Goal: Information Seeking & Learning: Understand process/instructions

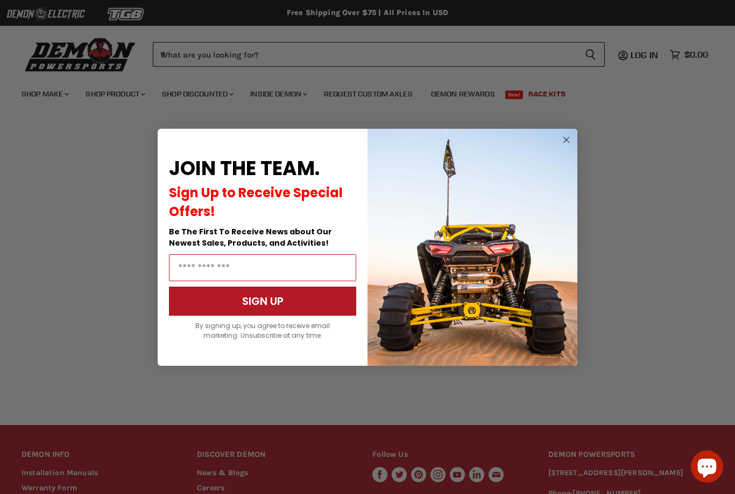
click at [565, 141] on circle "Close dialog" at bounding box center [566, 139] width 13 height 13
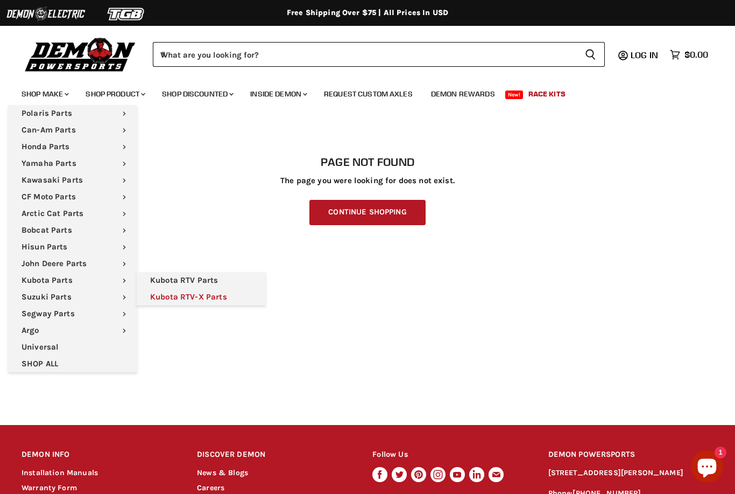
click at [214, 296] on link "Kubota RTV-X Parts" at bounding box center [201, 297] width 129 height 17
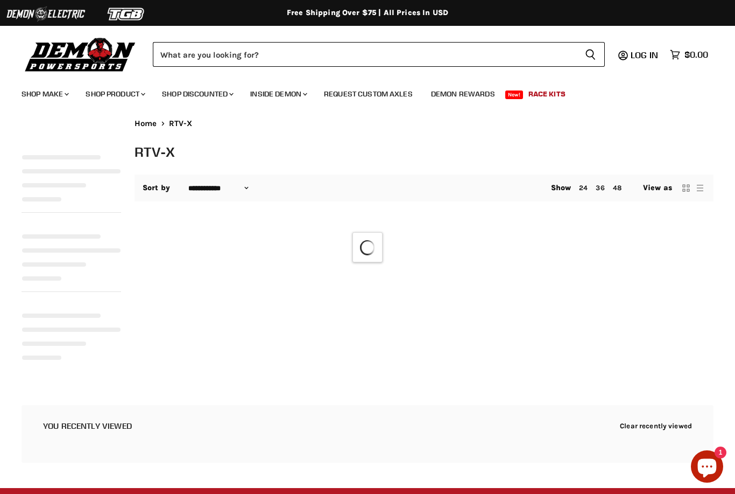
select select "**********"
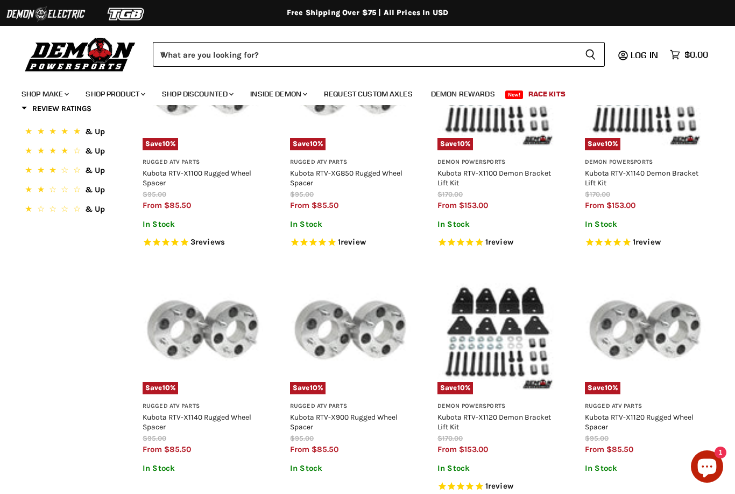
scroll to position [438, 0]
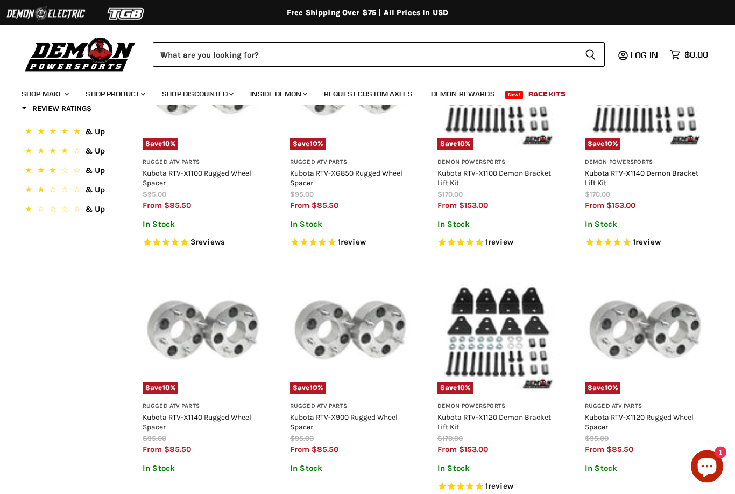
click at [657, 169] on link "Kubota RTV-X1140 Demon Bracket Lift Kit" at bounding box center [642, 178] width 114 height 18
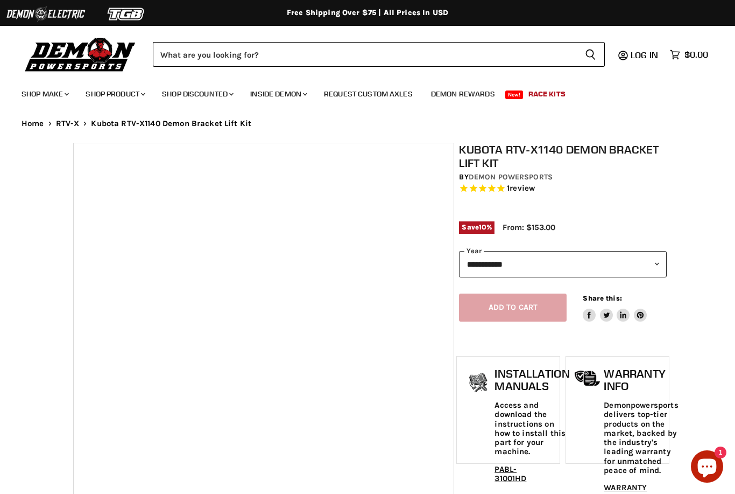
select select "******"
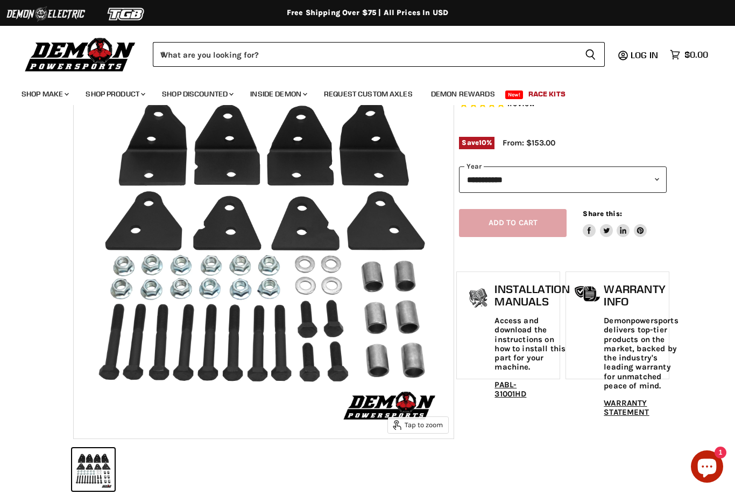
scroll to position [92, 0]
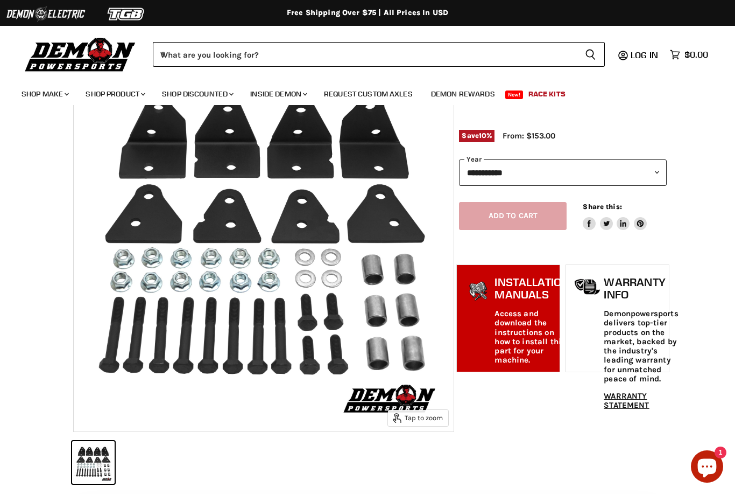
click at [527, 319] on p "Access and download the instructions on how to install this part for your machi…" at bounding box center [532, 337] width 75 height 56
click at [520, 306] on div "Installation Manuals Access and download the instructions on how to install thi…" at bounding box center [532, 318] width 75 height 85
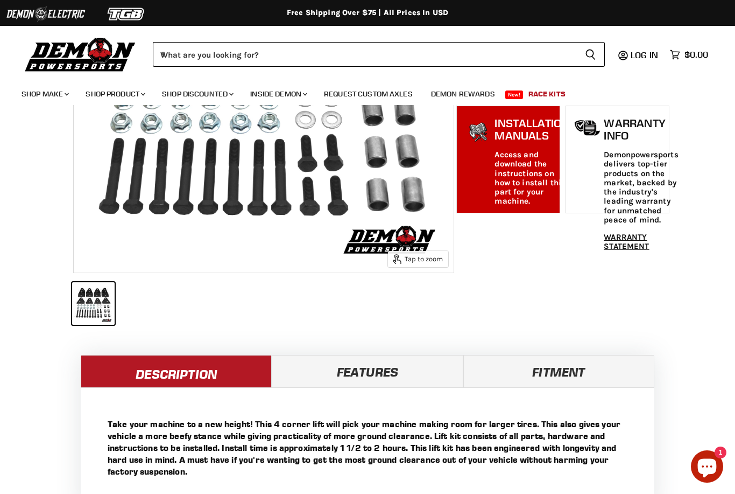
scroll to position [249, 0]
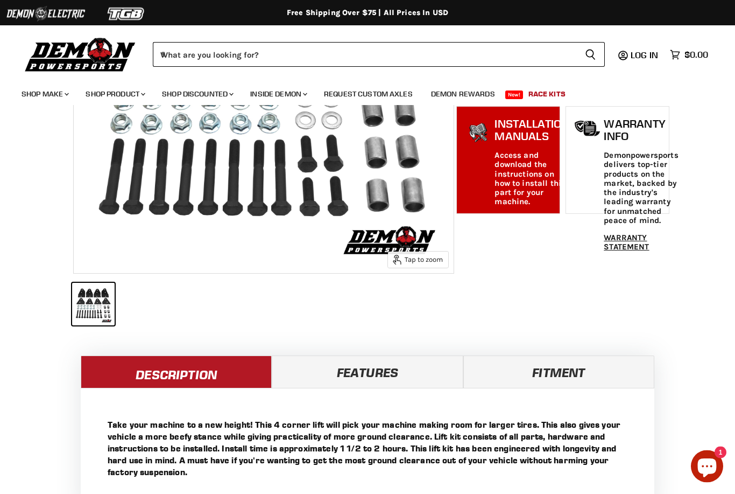
click at [535, 172] on p "Access and download the instructions on how to install this part for your machi…" at bounding box center [532, 179] width 75 height 56
click at [516, 145] on div "Installation Manuals Access and download the instructions on how to install thi…" at bounding box center [532, 160] width 75 height 85
click at [507, 151] on p "Access and download the instructions on how to install this part for your machi…" at bounding box center [532, 179] width 75 height 56
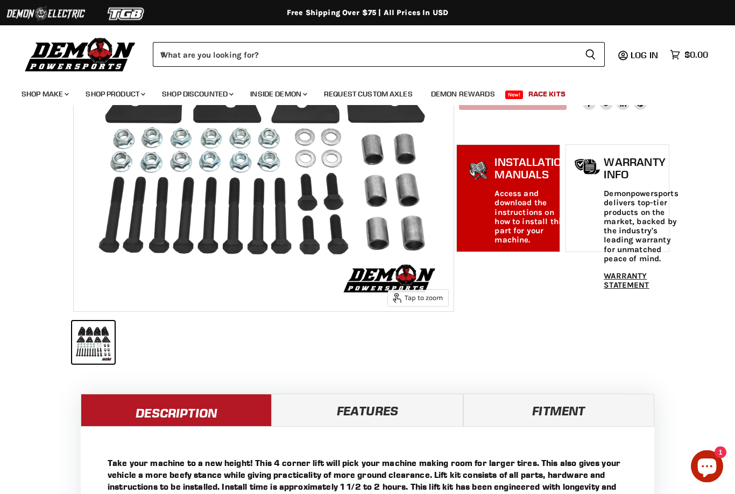
scroll to position [210, 0]
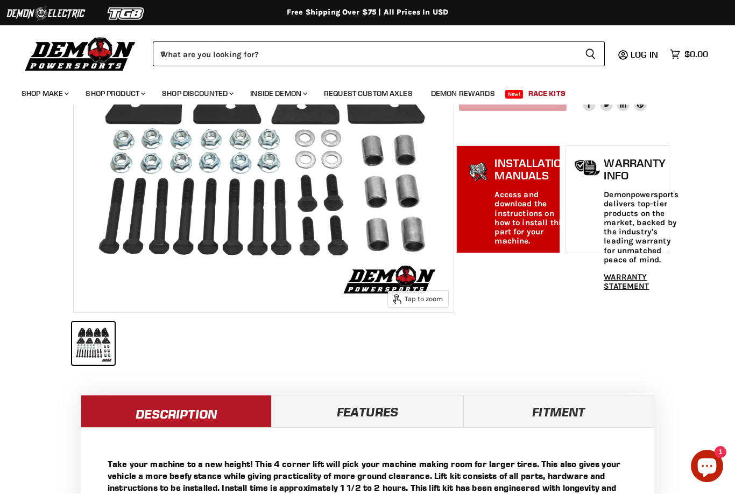
click at [531, 170] on h1 "Installation Manuals" at bounding box center [532, 169] width 75 height 25
click at [522, 165] on h1 "Installation Manuals" at bounding box center [532, 169] width 75 height 25
click at [523, 178] on h1 "Installation Manuals" at bounding box center [532, 169] width 75 height 25
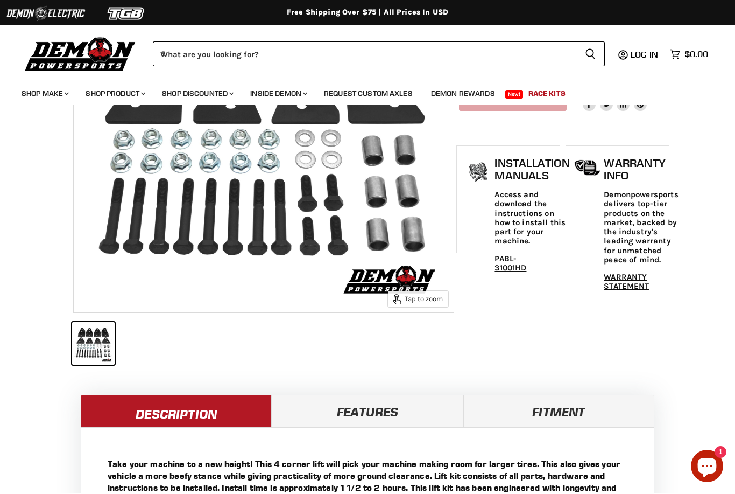
click at [515, 279] on div "**********" at bounding box center [558, 151] width 208 height 436
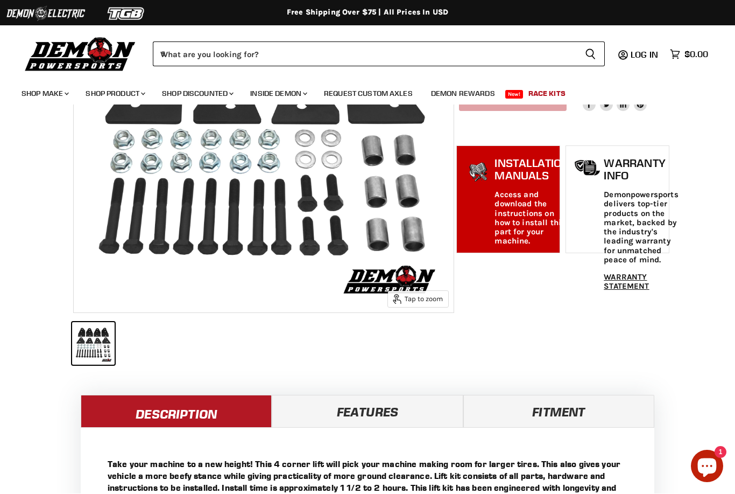
click at [515, 268] on link "PABL-31001HD" at bounding box center [511, 263] width 32 height 19
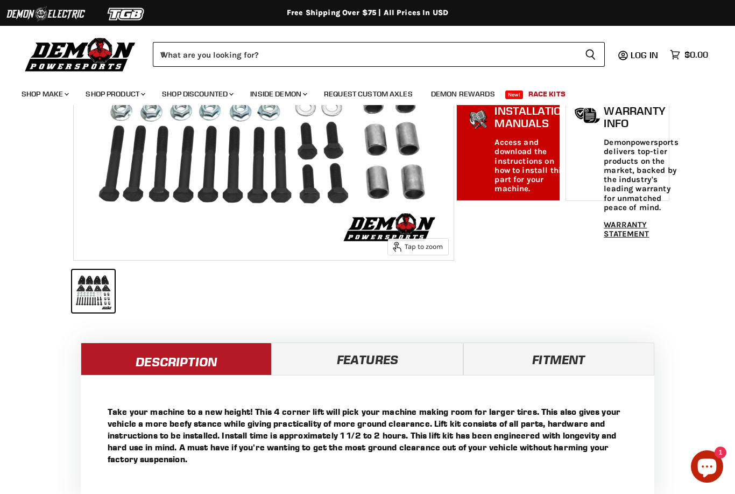
scroll to position [395, 0]
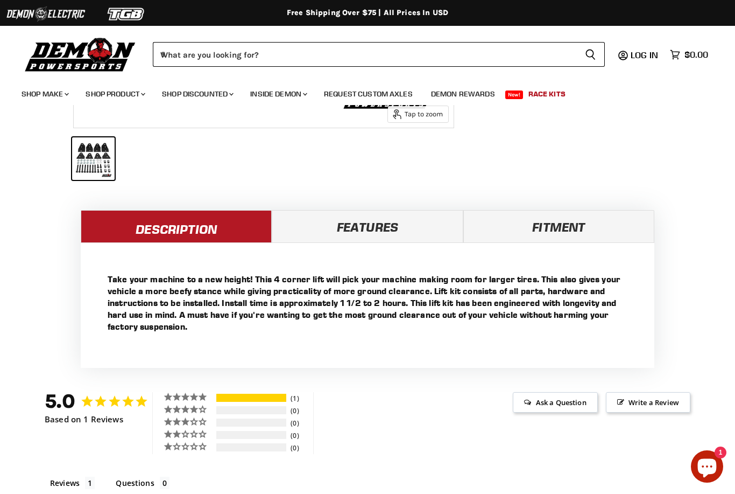
click at [574, 223] on link "Fitment" at bounding box center [559, 226] width 191 height 32
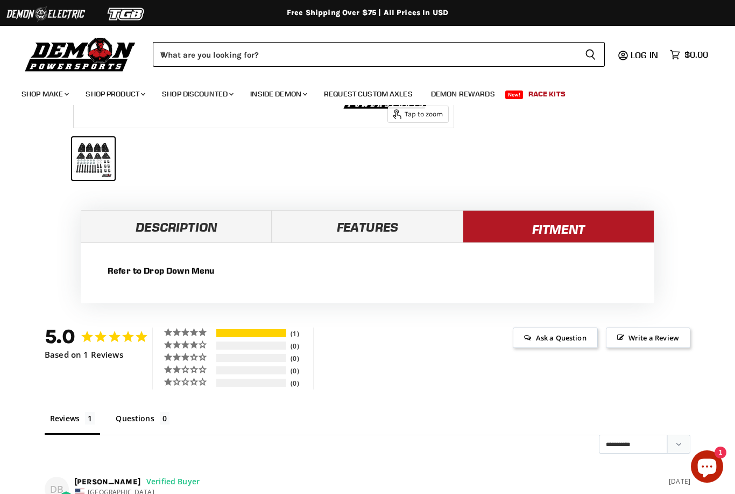
click at [391, 206] on main "Home Chevron down icon RTV-X Chevron down icon Kubota RTV-X1140 Demon Bracket L…" at bounding box center [367, 208] width 735 height 969
click at [406, 229] on link "Features" at bounding box center [367, 226] width 191 height 32
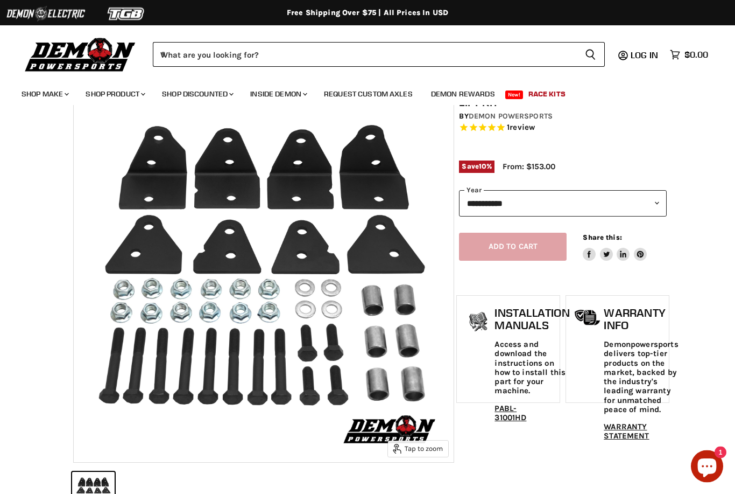
scroll to position [0, 0]
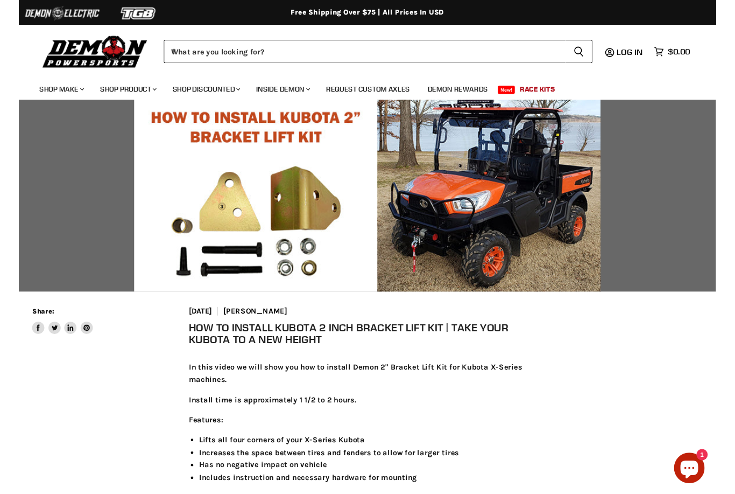
scroll to position [470, 0]
